Goal: Download file/media

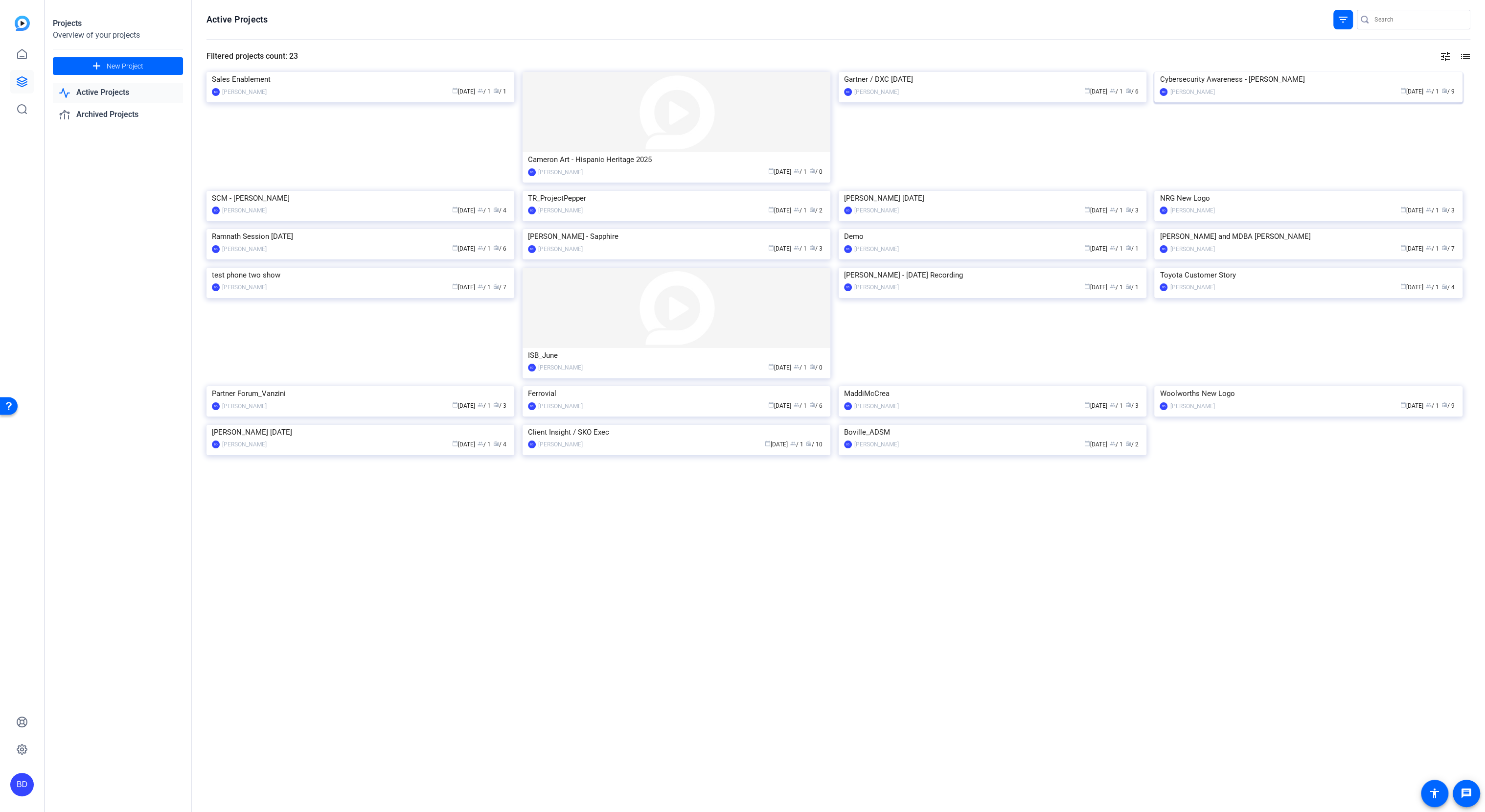
click at [1289, 72] on img at bounding box center [1308, 72] width 308 height 0
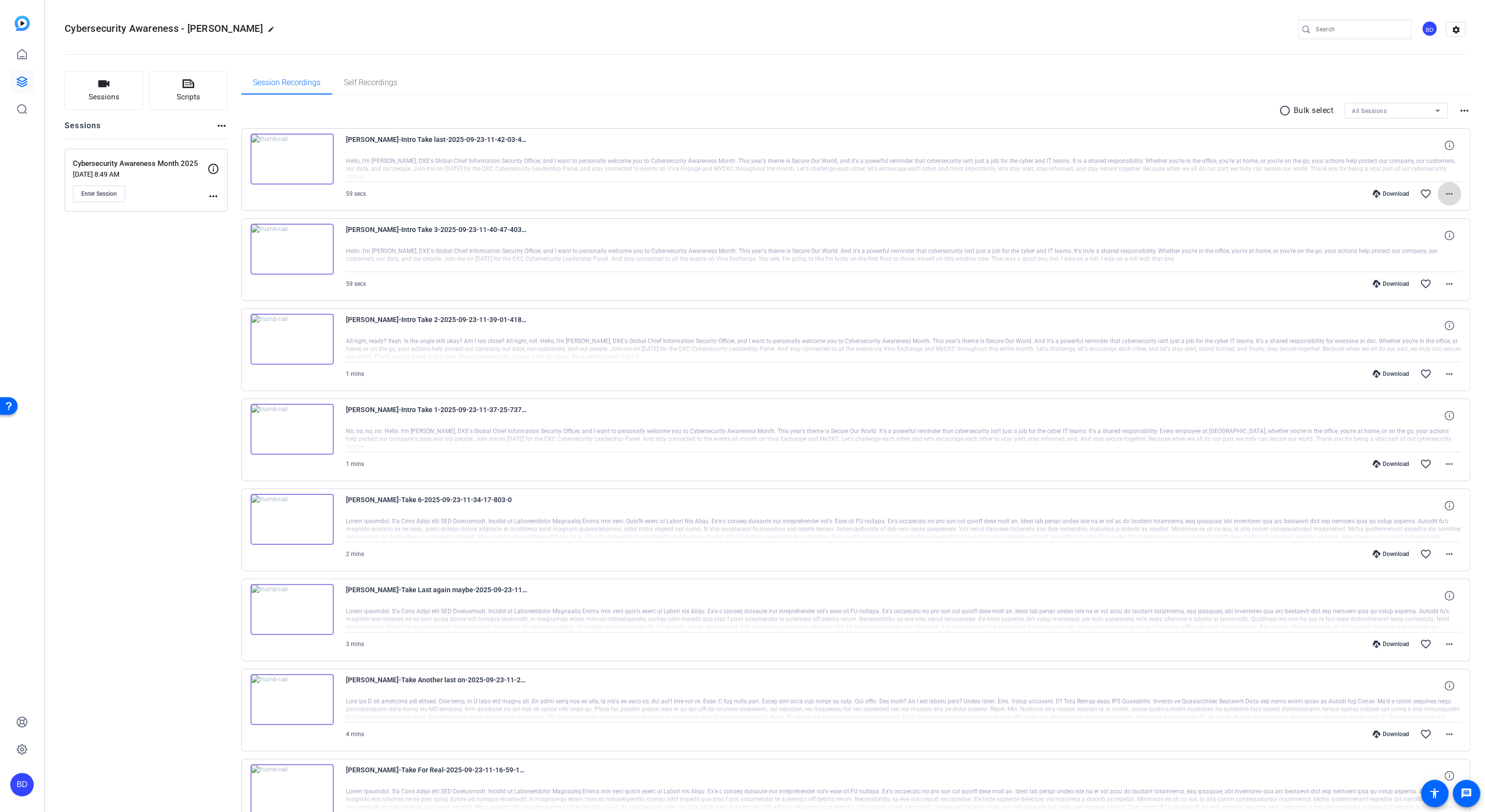
click at [1445, 197] on mat-icon "more_horiz" at bounding box center [1449, 193] width 12 height 12
click at [1417, 240] on span "Download MP4" at bounding box center [1417, 238] width 59 height 12
click at [1443, 280] on mat-icon "more_horiz" at bounding box center [1449, 284] width 12 height 12
click at [1411, 327] on span "Download MP4" at bounding box center [1417, 328] width 59 height 12
click at [1443, 369] on mat-icon "more_horiz" at bounding box center [1449, 374] width 12 height 12
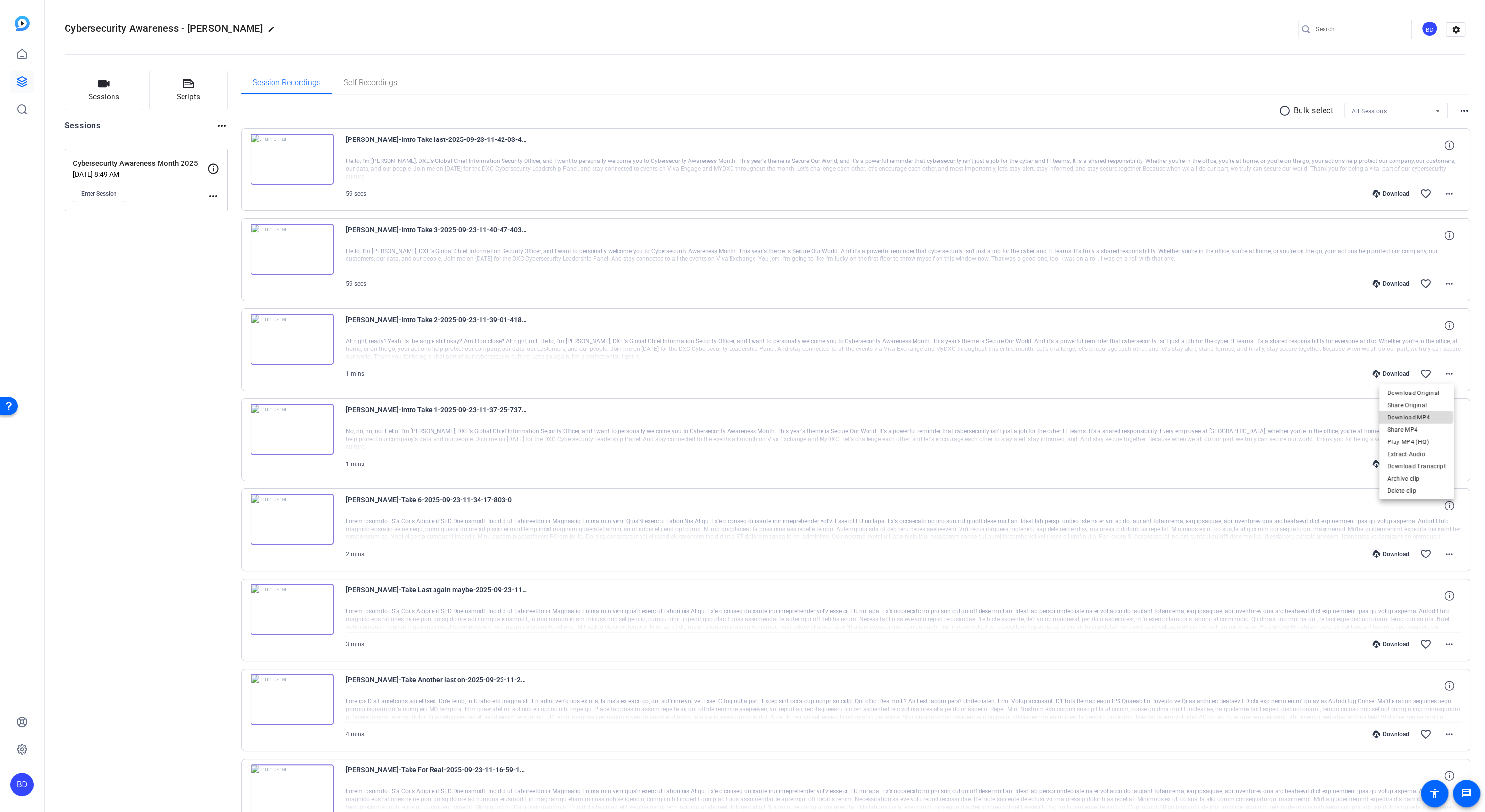
click at [1409, 417] on span "Download MP4" at bounding box center [1417, 417] width 59 height 12
click at [1447, 460] on mat-icon "more_horiz" at bounding box center [1449, 464] width 12 height 12
click at [1400, 506] on span "Download MP4" at bounding box center [1417, 507] width 59 height 12
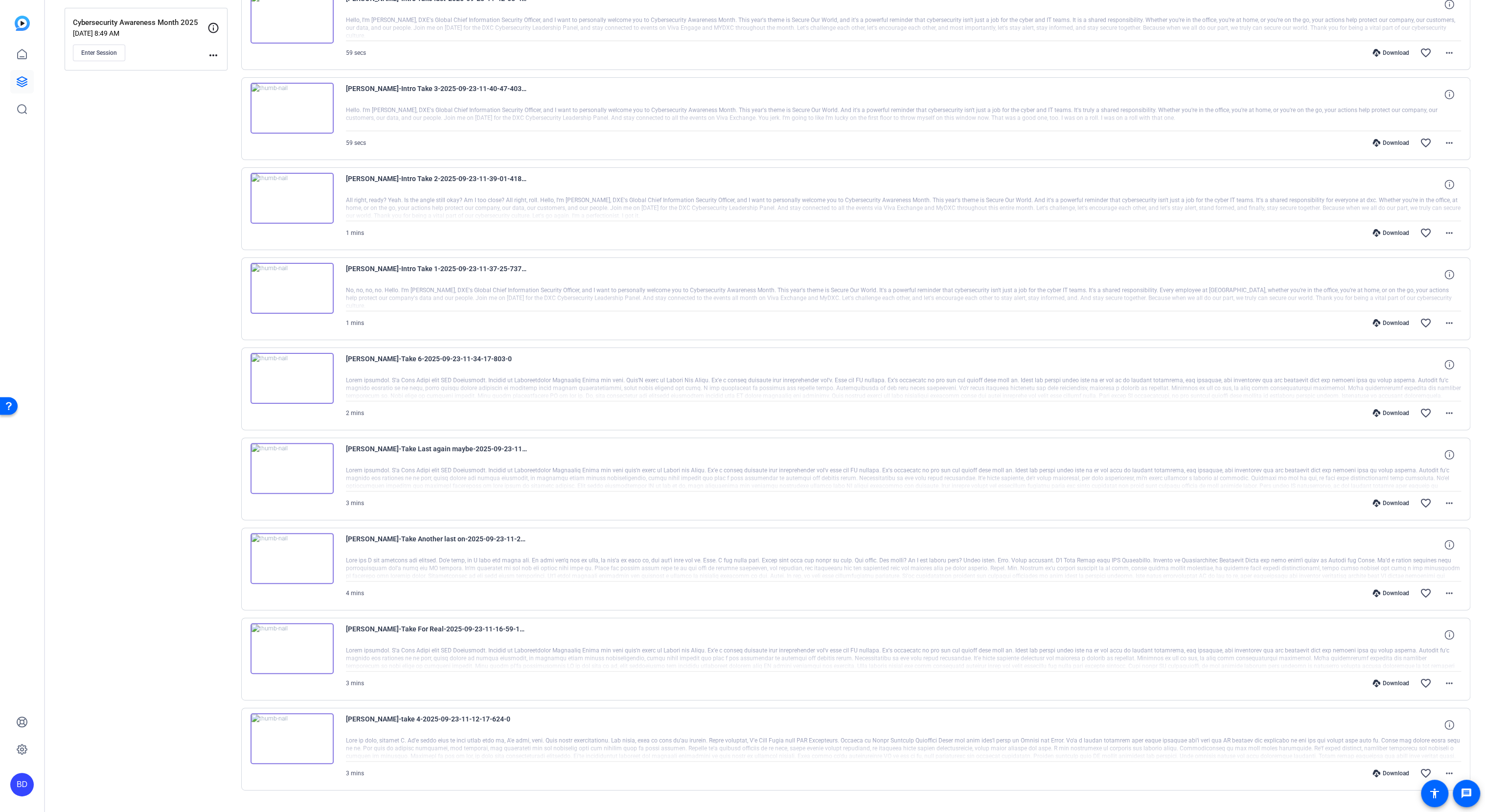
scroll to position [159, 0]
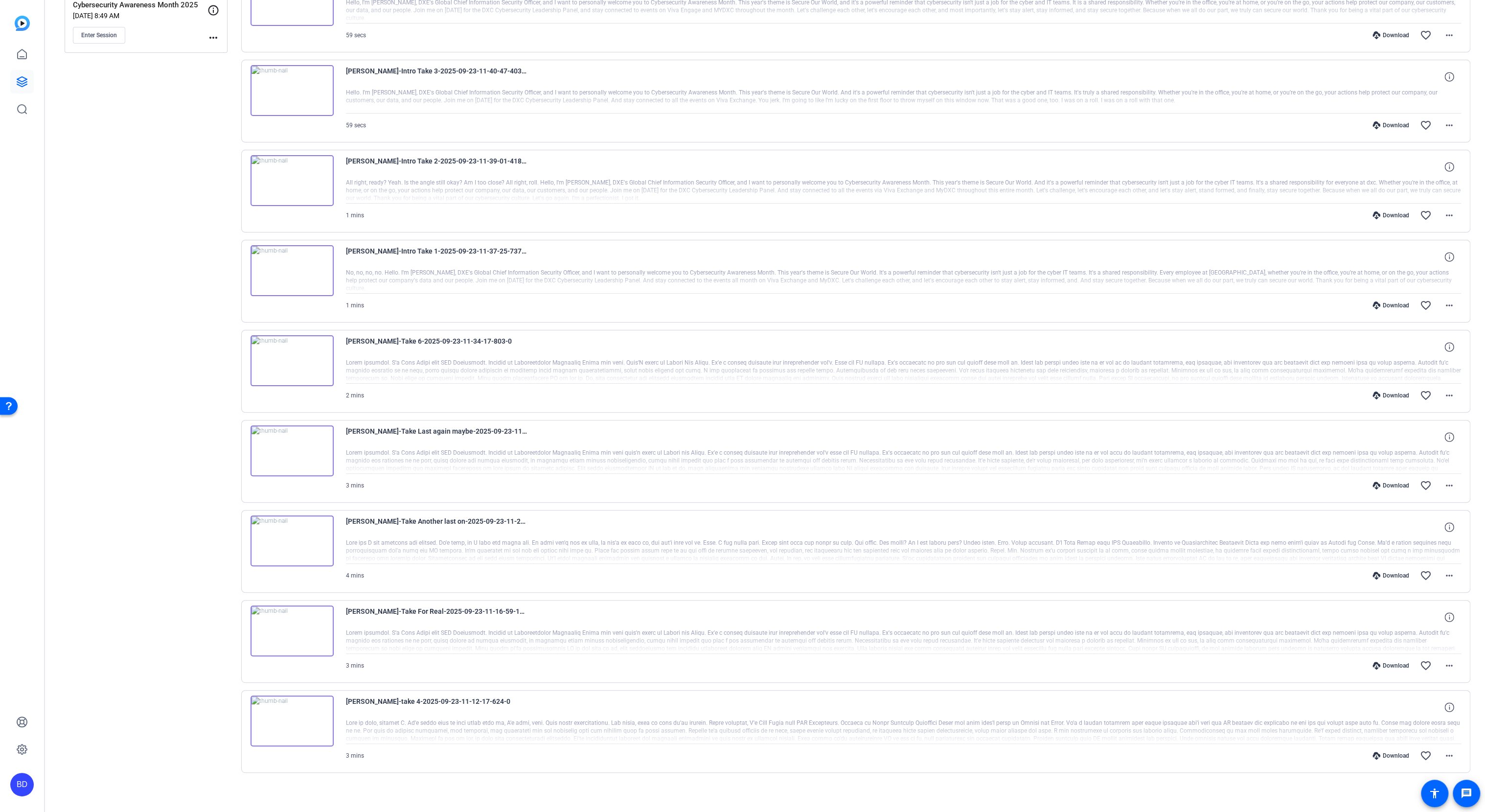
click at [842, 335] on div "[PERSON_NAME]-Take 6-2025-09-23-11-34-17-803-0" at bounding box center [904, 347] width 1116 height 23
click at [1443, 390] on mat-icon "more_horiz" at bounding box center [1449, 395] width 12 height 12
click at [1409, 436] on span "Download MP4" at bounding box center [1417, 437] width 59 height 12
